Goal: Information Seeking & Learning: Learn about a topic

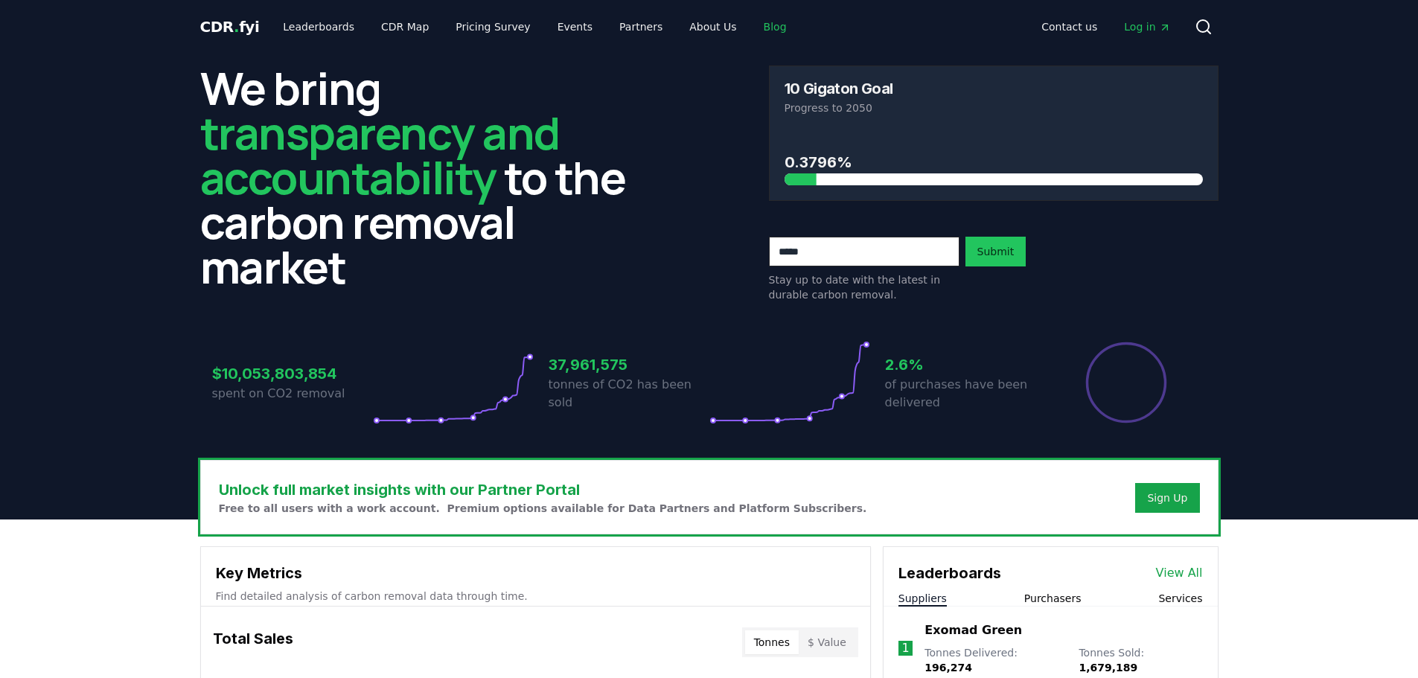
click at [755, 25] on link "Blog" at bounding box center [775, 26] width 47 height 27
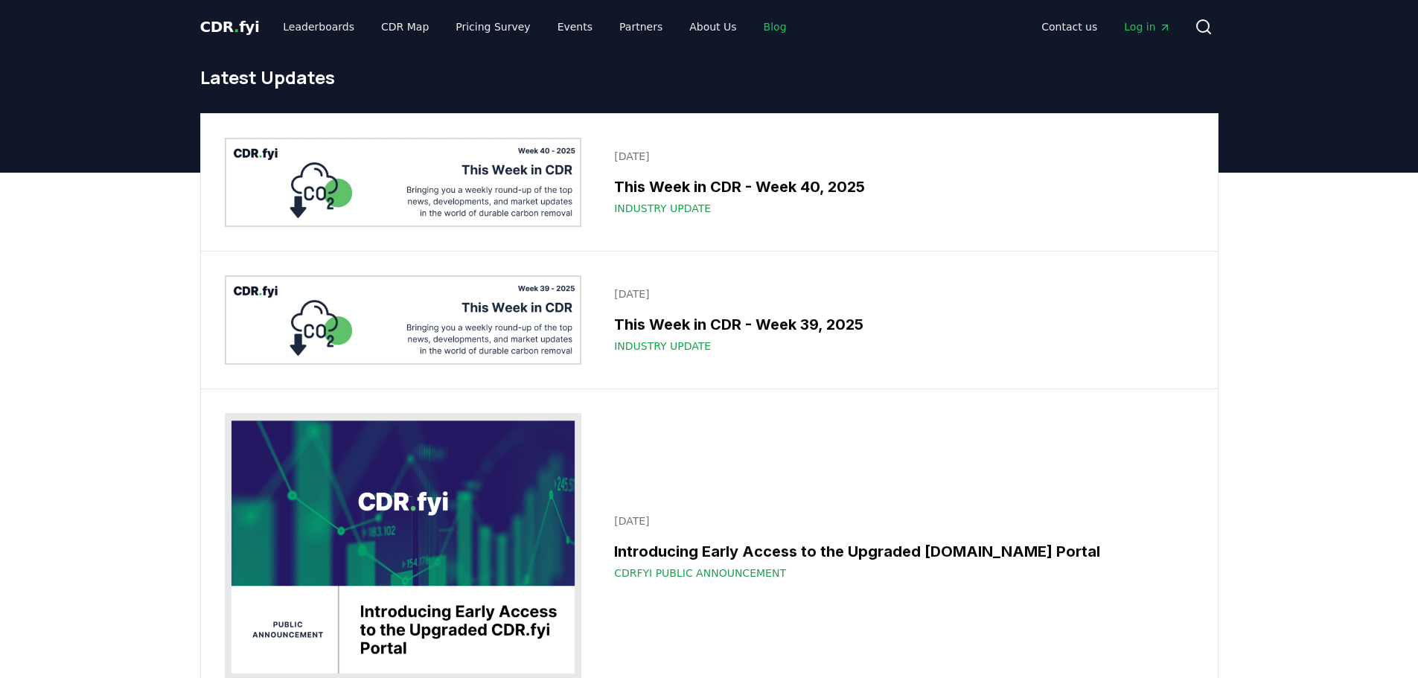
click at [752, 27] on link "Blog" at bounding box center [775, 26] width 47 height 27
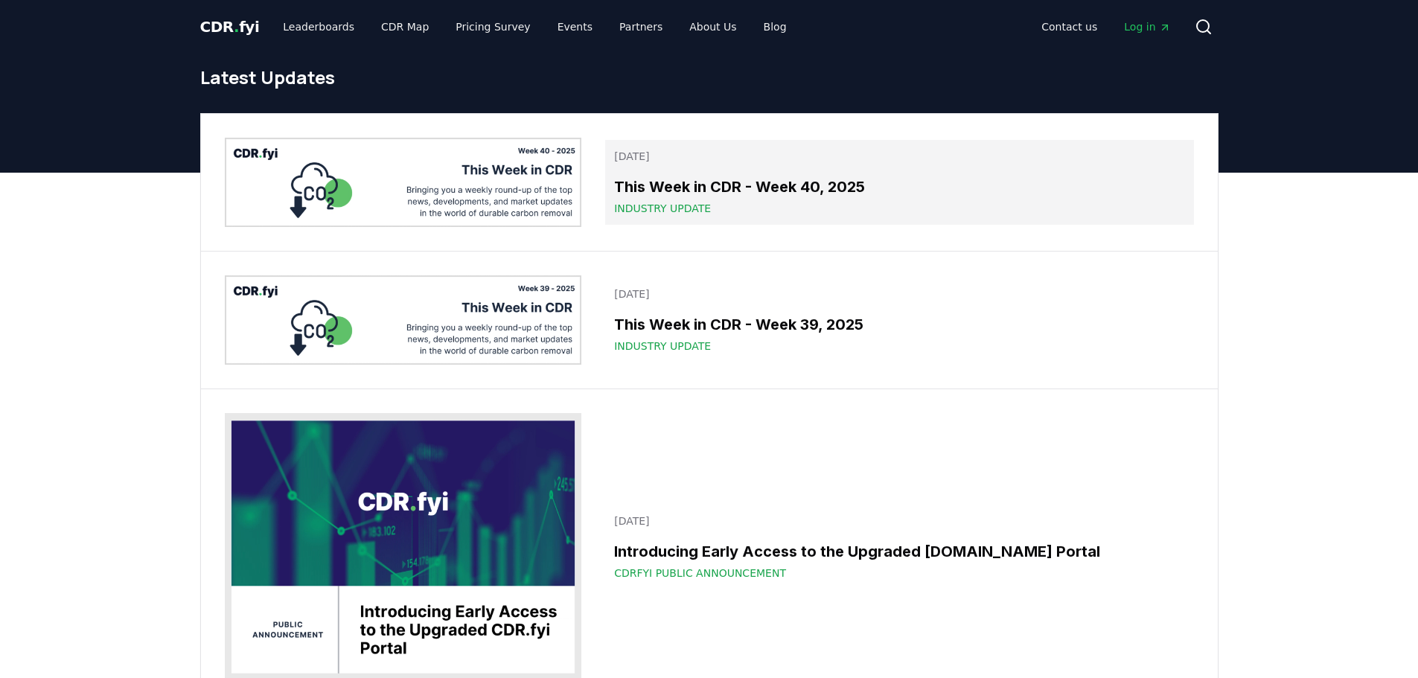
click at [838, 191] on h3 "This Week in CDR - Week 40, 2025" at bounding box center [899, 187] width 570 height 22
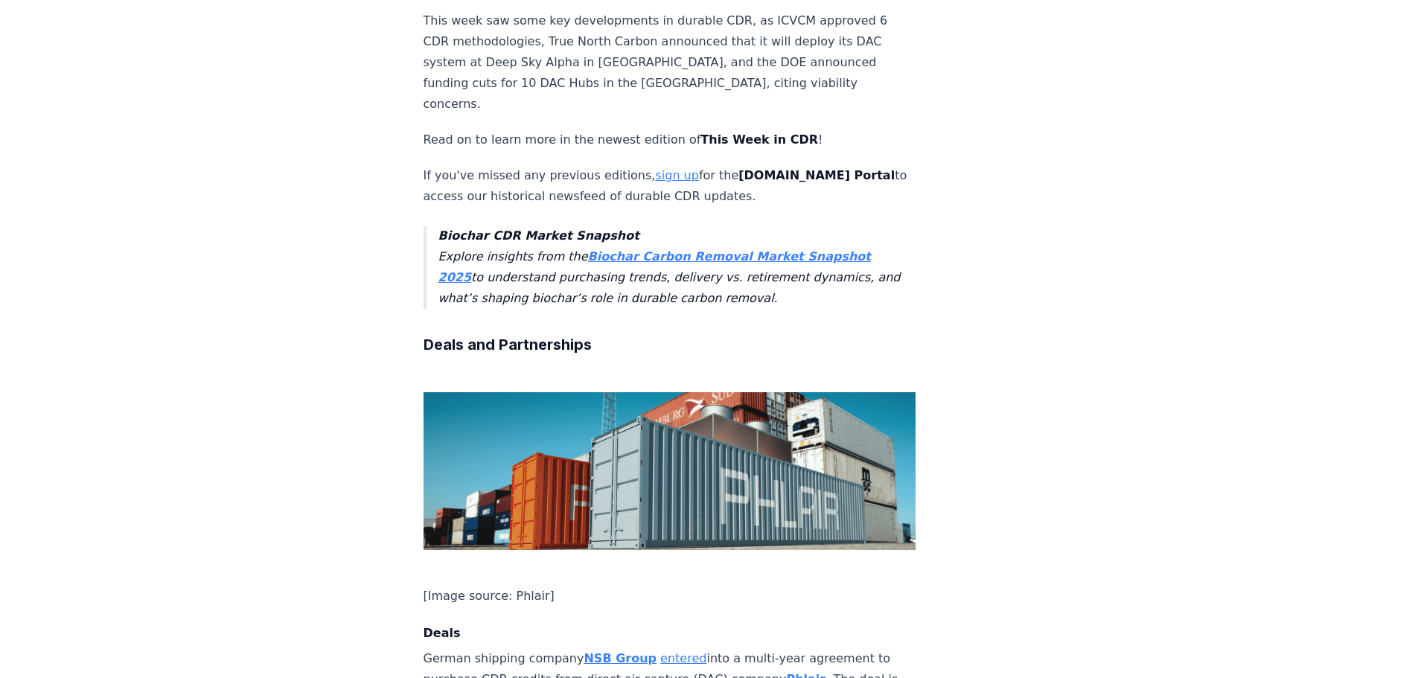
scroll to position [298, 0]
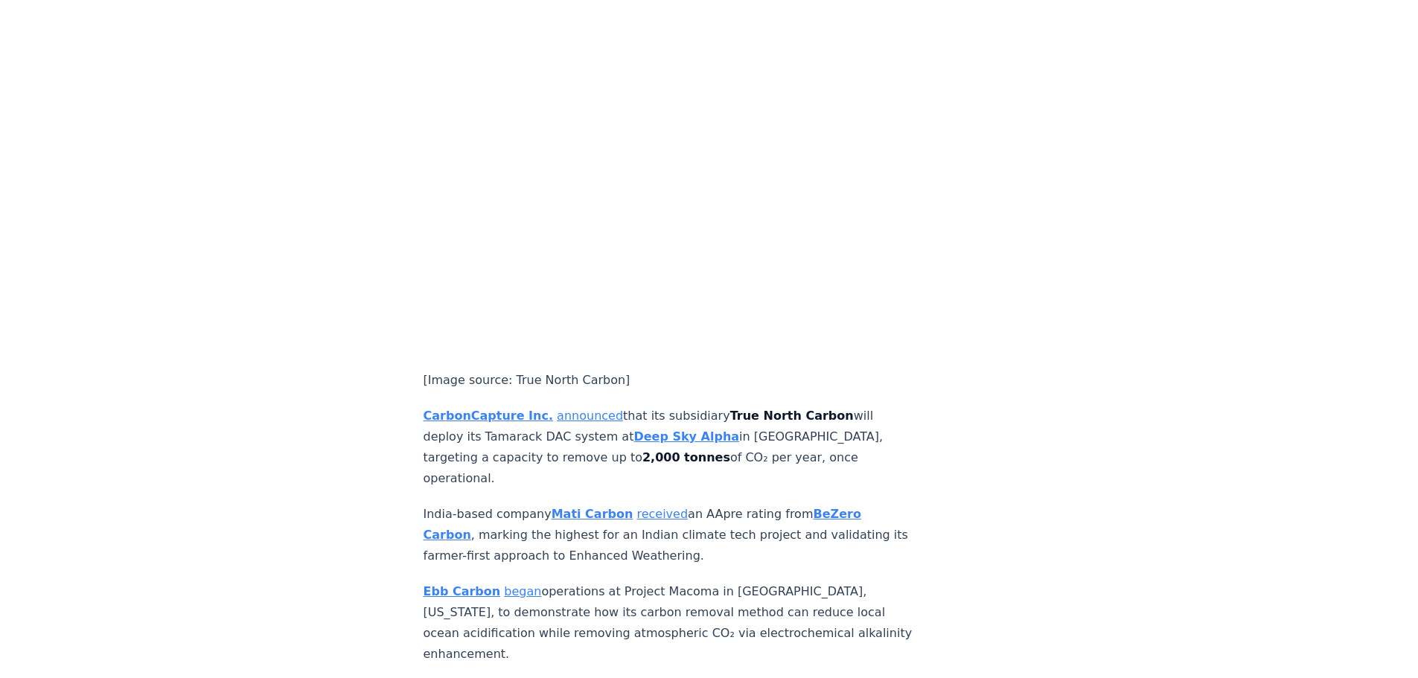
scroll to position [1637, 0]
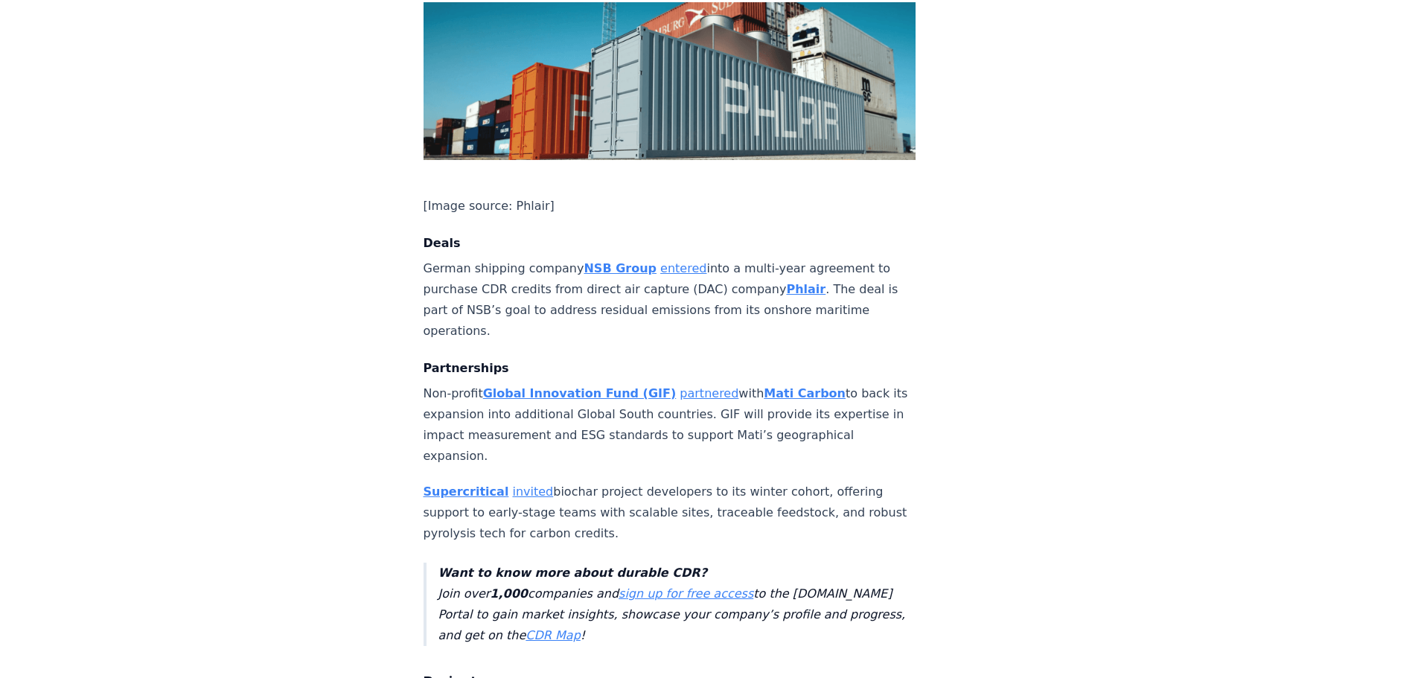
scroll to position [819, 0]
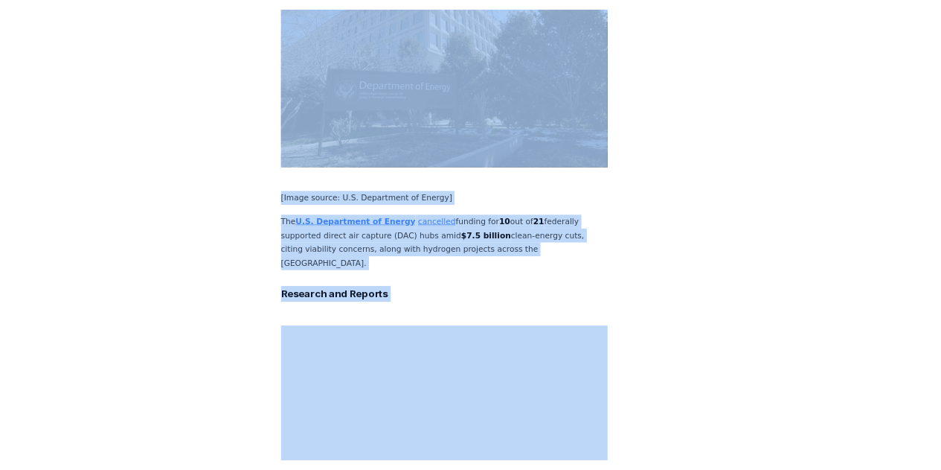
scroll to position [3349, 0]
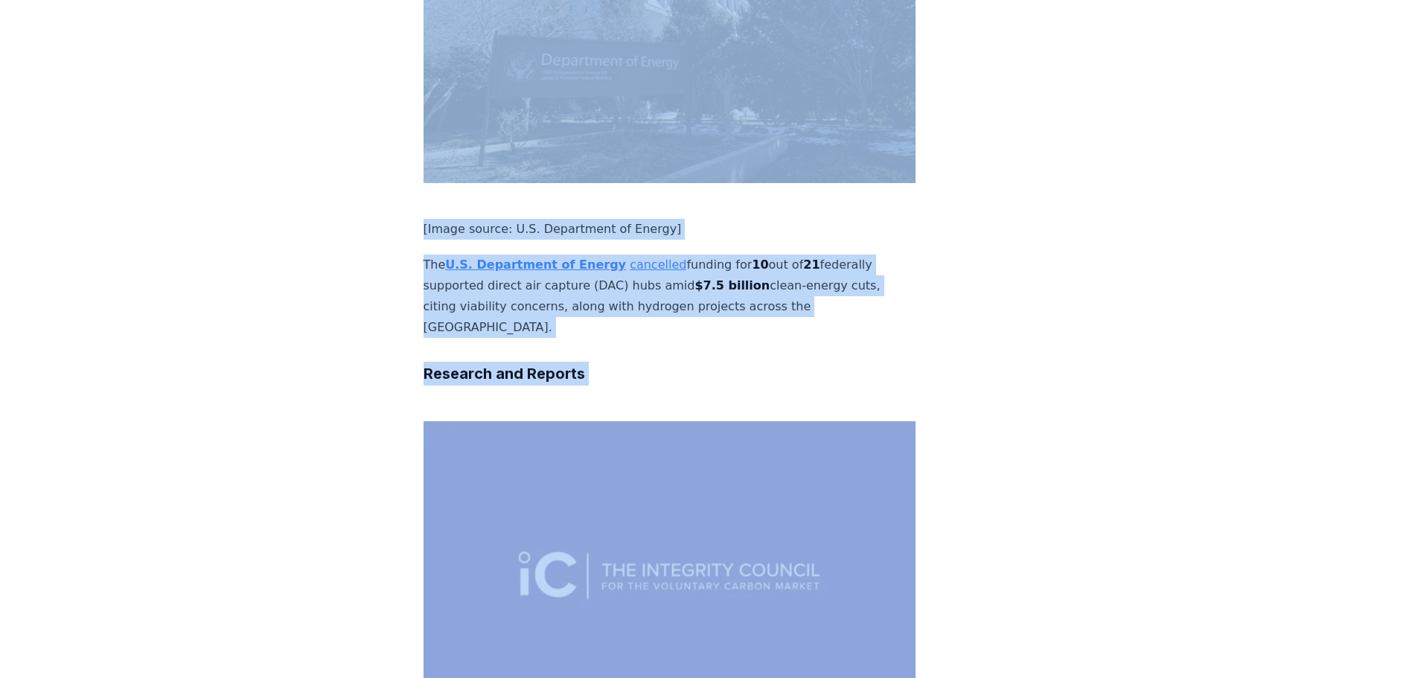
drag, startPoint x: 410, startPoint y: 276, endPoint x: 854, endPoint y: 359, distance: 452.1
copy div "Deals German shipping company NSB Group entered into a multi-year agreement to …"
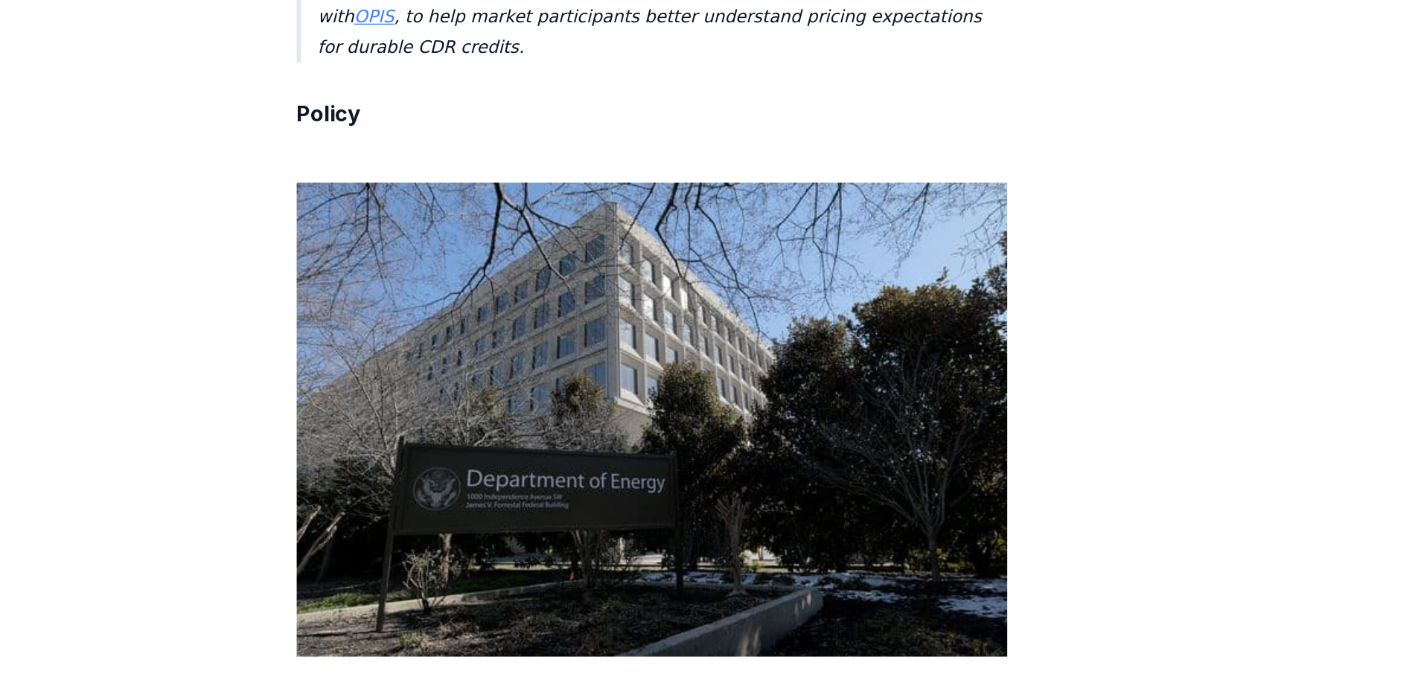
scroll to position [2843, 0]
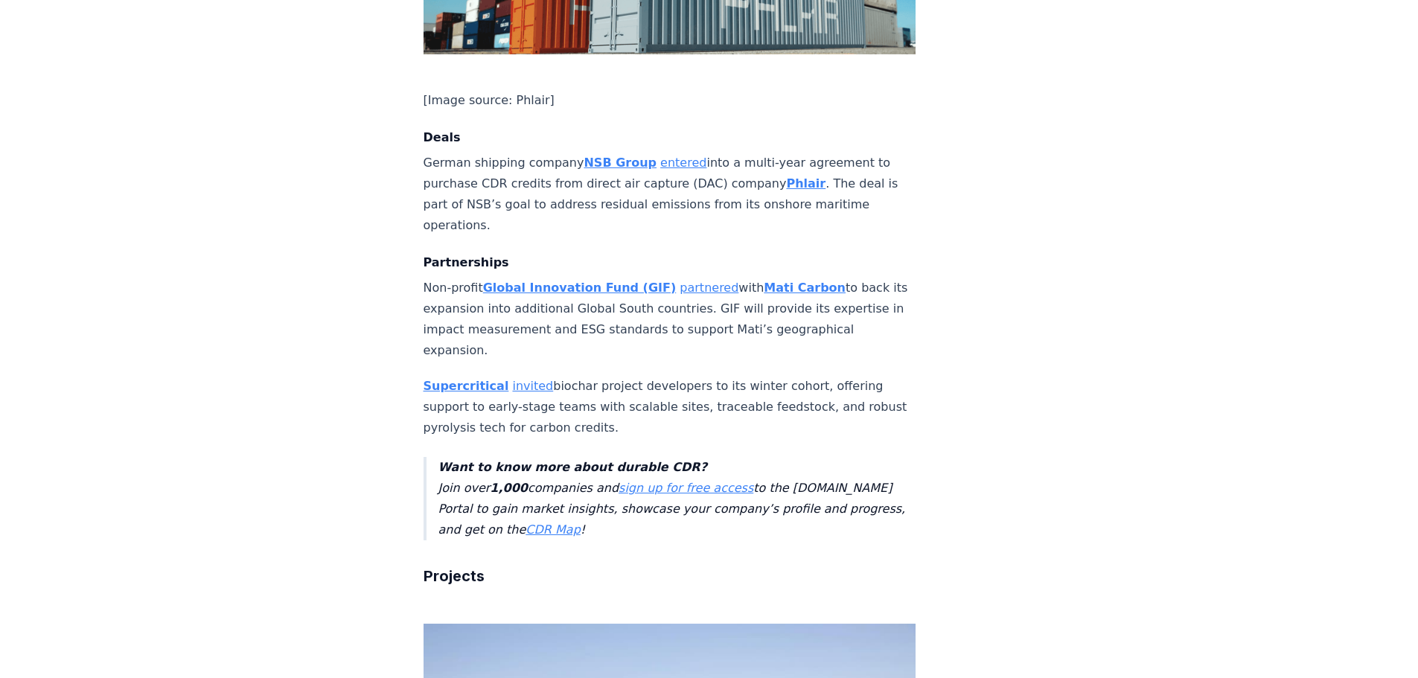
scroll to position [1010, 0]
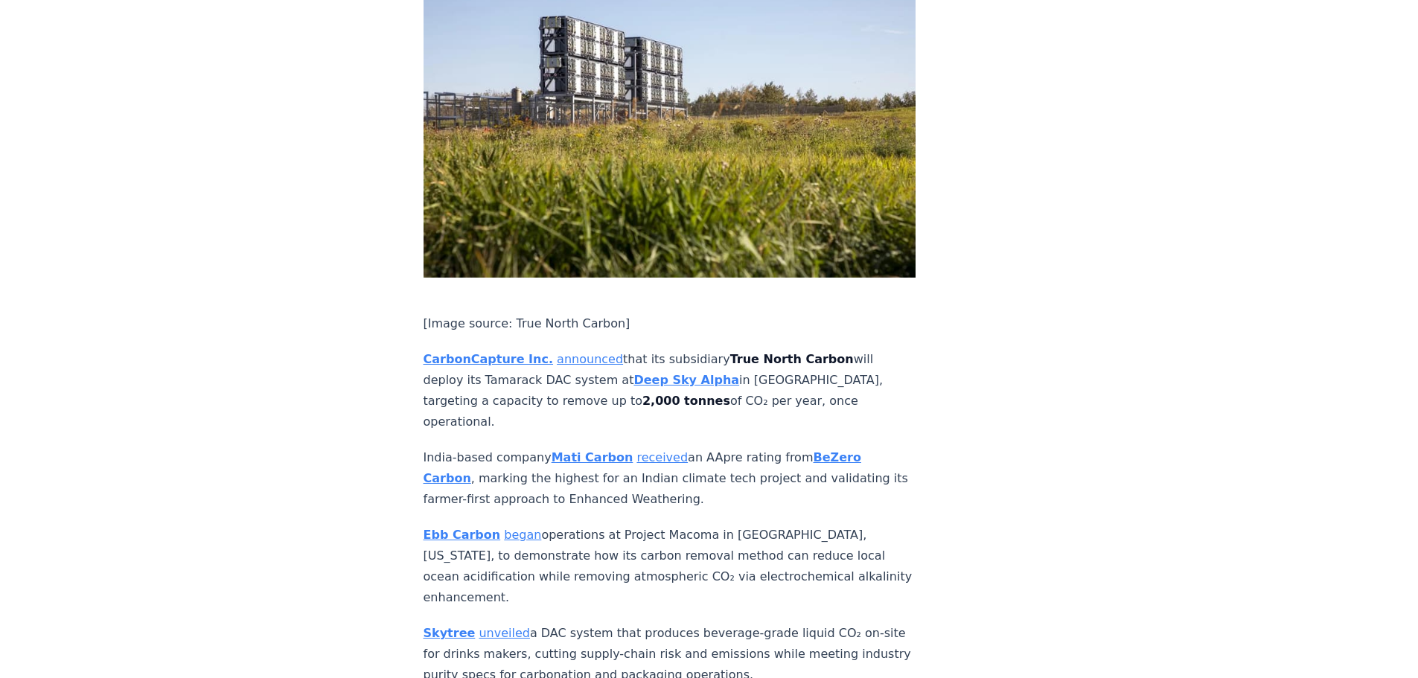
click at [717, 447] on p "India-based company Mati Carbon received an AApre rating from BeZero Carbon , m…" at bounding box center [669, 478] width 493 height 63
click at [744, 447] on p "India-based company Mati Carbon received an AApre rating from BeZero Carbon , m…" at bounding box center [669, 478] width 493 height 63
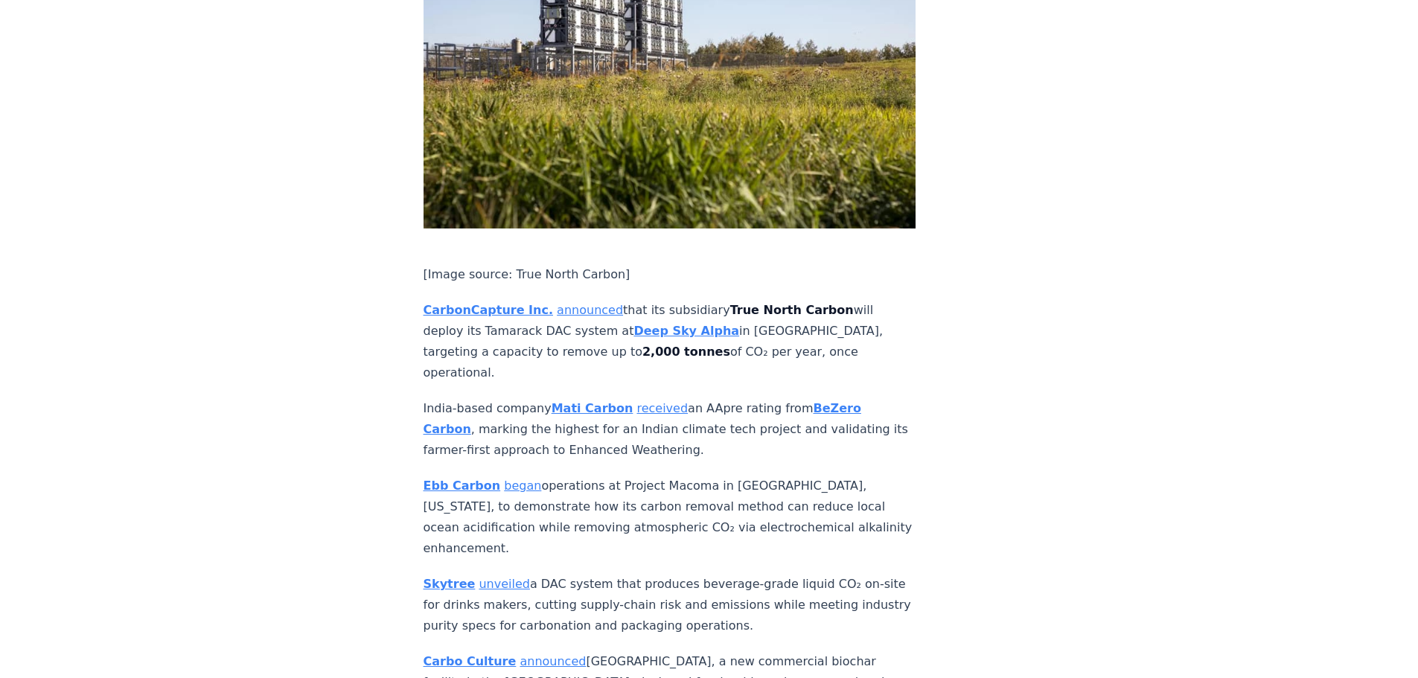
scroll to position [1619, 0]
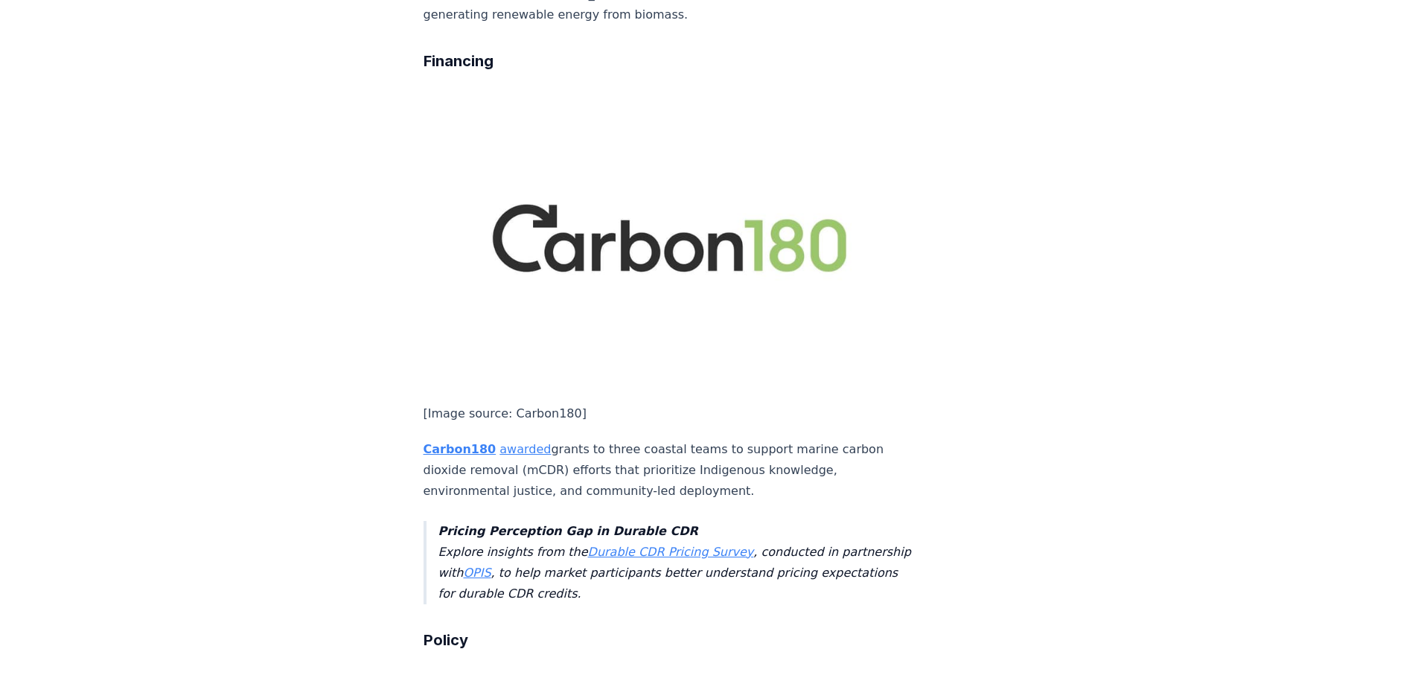
scroll to position [3298, 0]
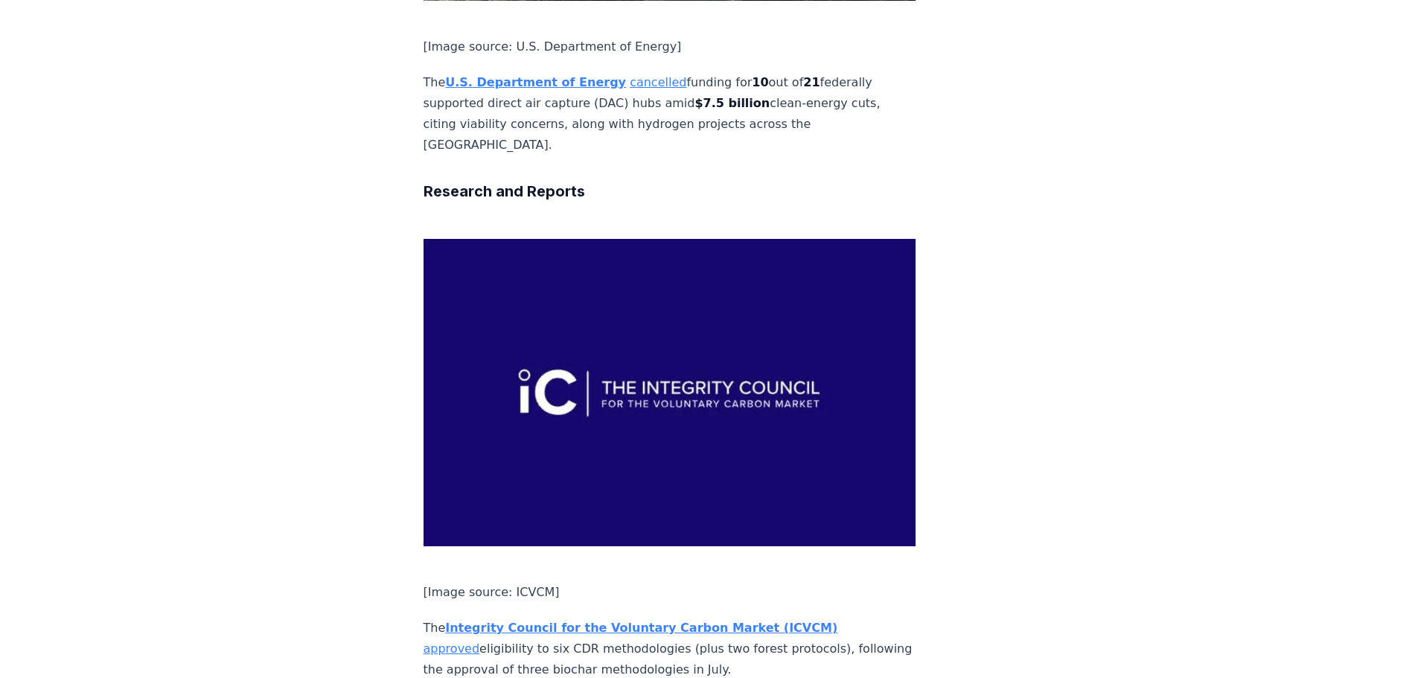
click at [480, 469] on link "approved" at bounding box center [451, 649] width 57 height 14
